Goal: Check status: Check status

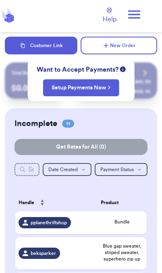
scroll to position [4, 0]
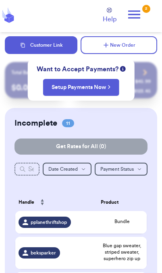
click at [142, 15] on icon at bounding box center [134, 14] width 16 height 16
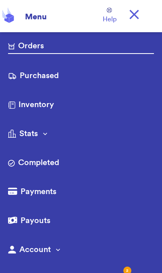
click at [56, 74] on link "Purchased" at bounding box center [81, 76] width 146 height 13
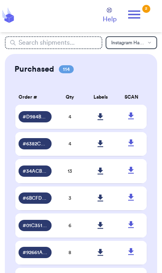
click at [102, 121] on icon at bounding box center [101, 116] width 6 height 7
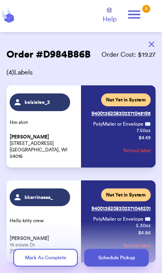
click at [141, 15] on icon at bounding box center [134, 14] width 16 height 16
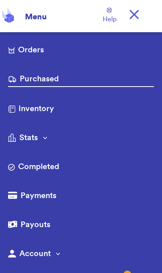
click at [45, 50] on link "Orders" at bounding box center [81, 50] width 146 height 13
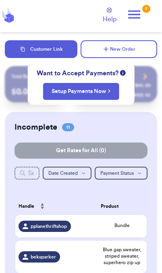
click at [132, 127] on div "Incomplete 11 Get Rates for All ( 0 )" at bounding box center [81, 127] width 133 height 11
click at [144, 158] on div "Get Rates for All ( 0 )" at bounding box center [81, 151] width 152 height 16
click at [121, 122] on div "Incomplete 11 Get Rates for All ( 0 )" at bounding box center [81, 127] width 133 height 11
click at [129, 68] on div "Want to Accept Payments? Setup Payments Now" at bounding box center [81, 84] width 107 height 41
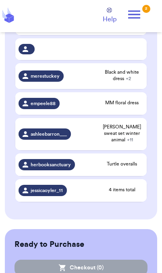
scroll to position [325, 0]
